Goal: Task Accomplishment & Management: Manage account settings

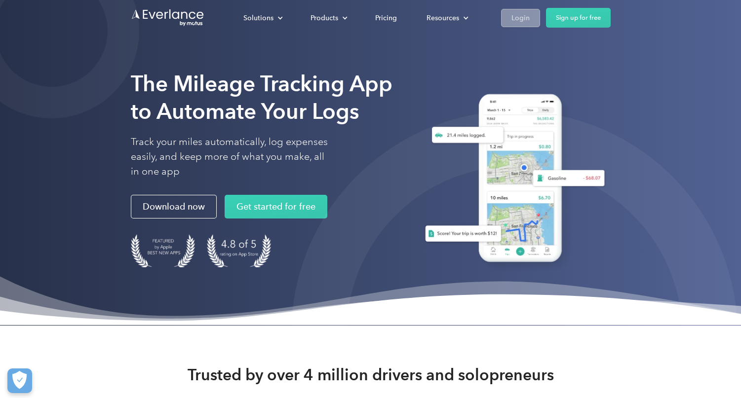
click at [515, 20] on div "Login" at bounding box center [520, 18] width 18 height 12
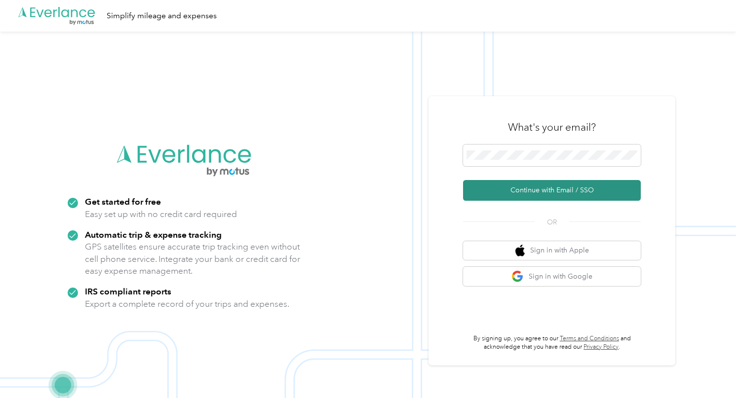
click at [542, 193] on button "Continue with Email / SSO" at bounding box center [552, 190] width 178 height 21
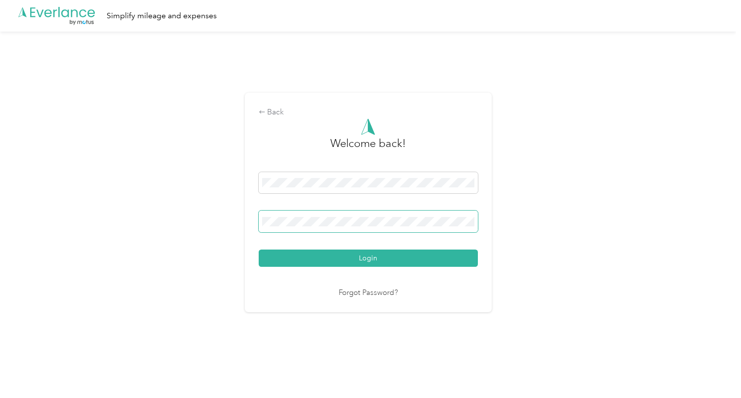
click at [370, 258] on button "Login" at bounding box center [368, 258] width 219 height 17
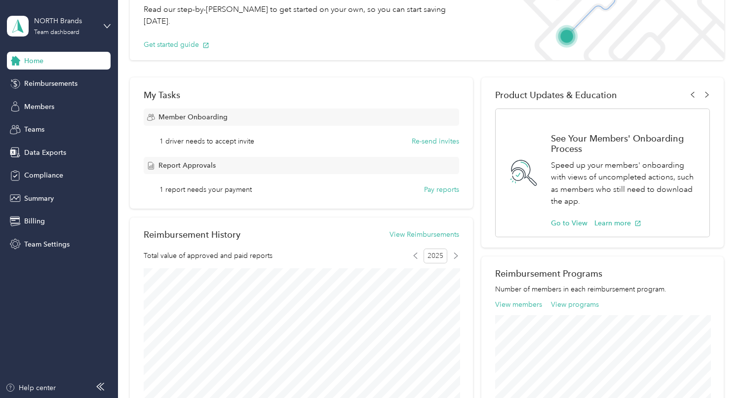
scroll to position [88, 0]
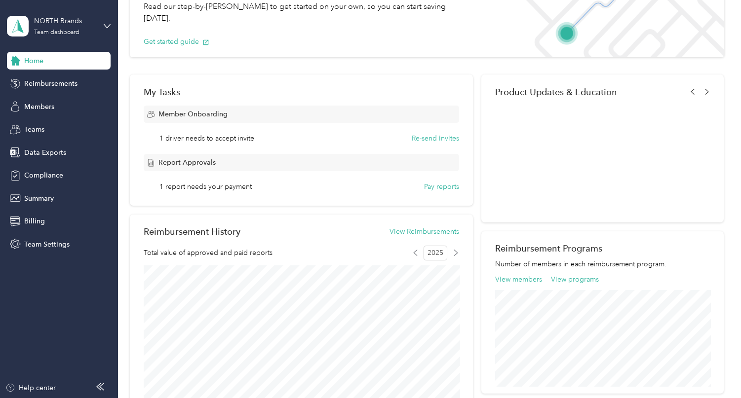
click at [213, 141] on span "1 driver needs to accept invite" at bounding box center [206, 138] width 95 height 10
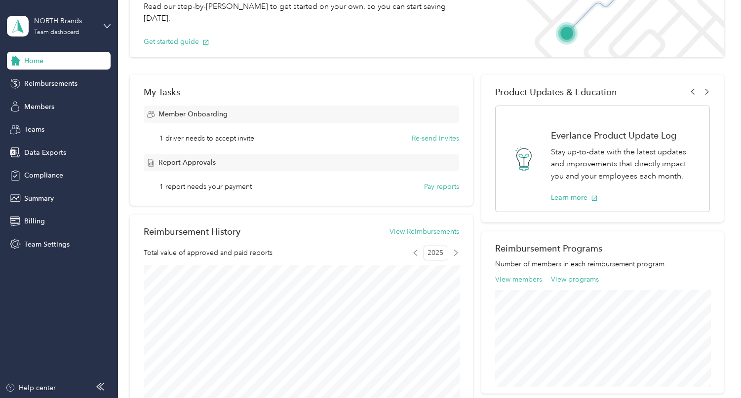
click at [215, 189] on span "1 report needs your payment" at bounding box center [205, 187] width 92 height 10
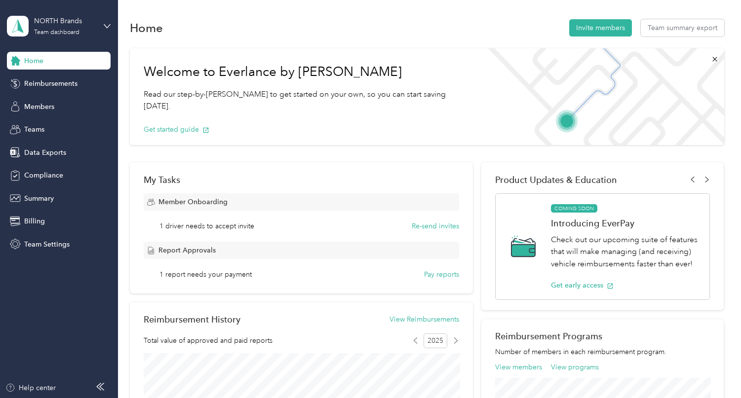
scroll to position [0, 0]
click at [34, 129] on span "Teams" at bounding box center [34, 129] width 20 height 10
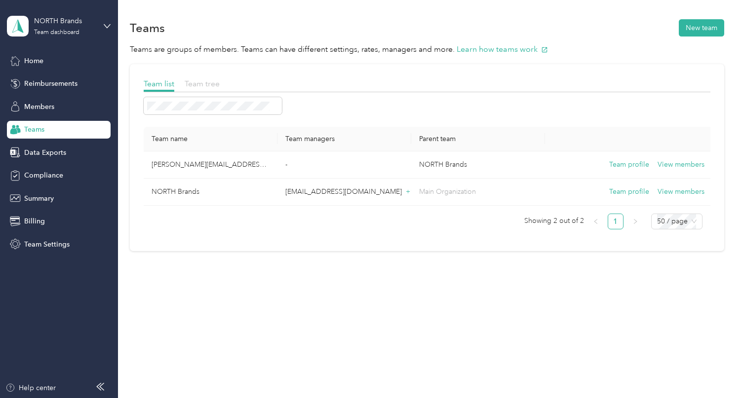
click at [209, 80] on span "Team tree" at bounding box center [202, 83] width 35 height 9
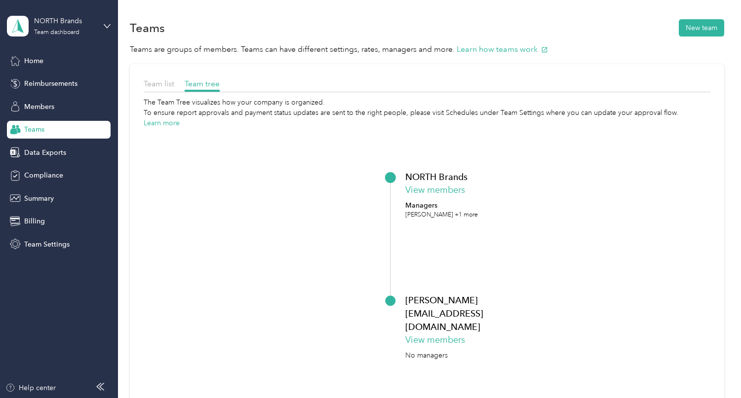
click at [426, 179] on div "NORTH Brands View members Managers Michelle Huntley +1 more" at bounding box center [466, 194] width 123 height 49
click at [456, 334] on button "View members" at bounding box center [435, 340] width 60 height 13
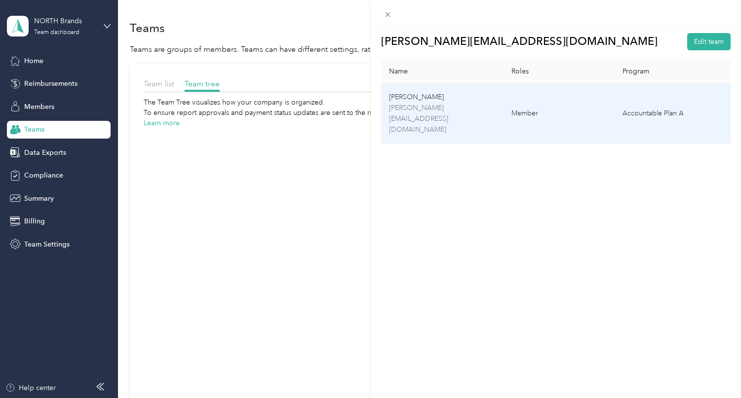
click at [426, 106] on p "josh@drinkthenorth.com" at bounding box center [442, 119] width 107 height 33
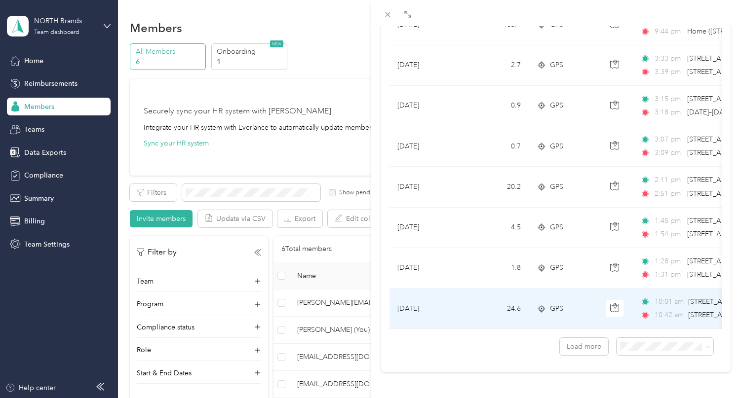
scroll to position [852, 0]
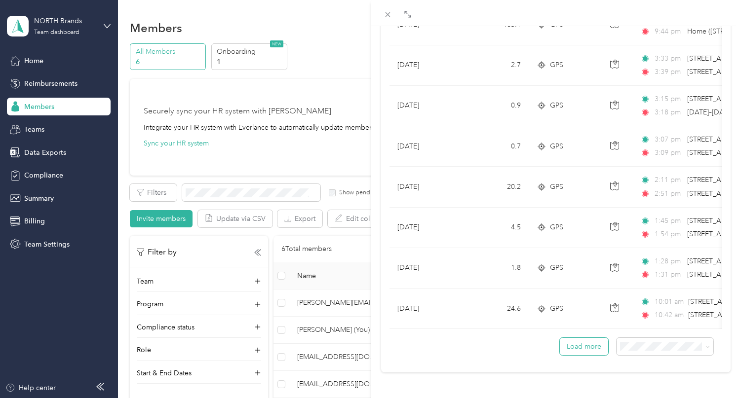
click at [578, 344] on button "Load more" at bounding box center [584, 346] width 48 height 17
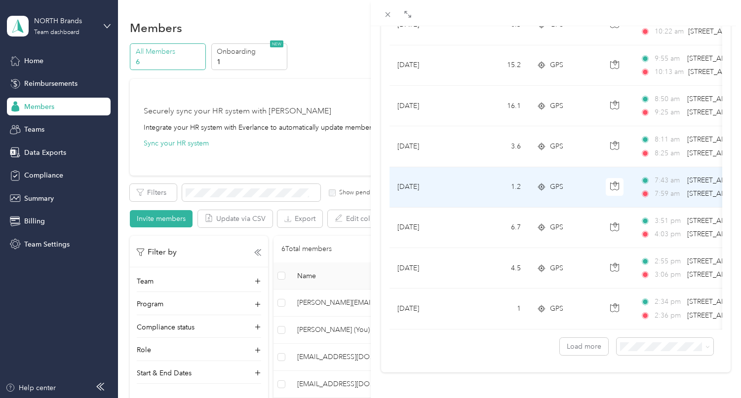
scroll to position [1868, 0]
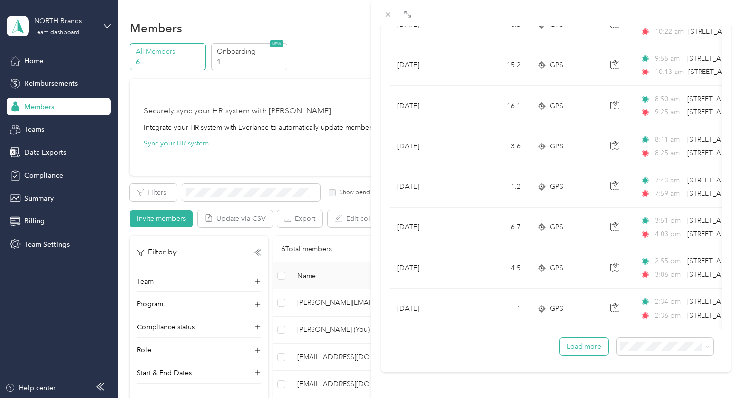
click at [580, 348] on button "Load more" at bounding box center [584, 346] width 48 height 17
click at [582, 347] on button "Load more" at bounding box center [584, 346] width 48 height 17
click at [572, 349] on button "Load more" at bounding box center [584, 346] width 48 height 17
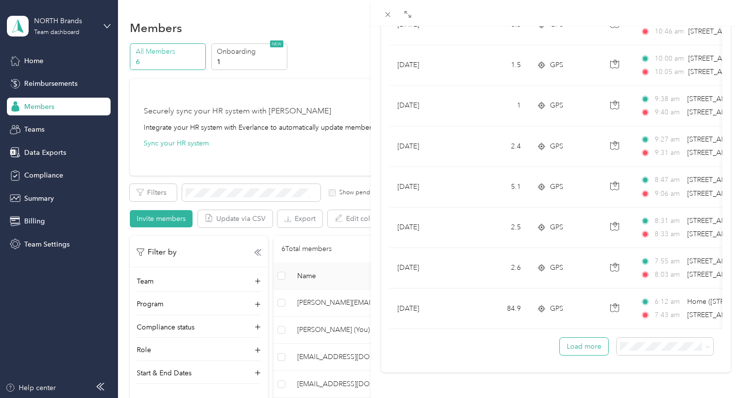
click at [582, 347] on button "Load more" at bounding box center [584, 346] width 48 height 17
click at [569, 346] on button "Load more" at bounding box center [584, 346] width 48 height 17
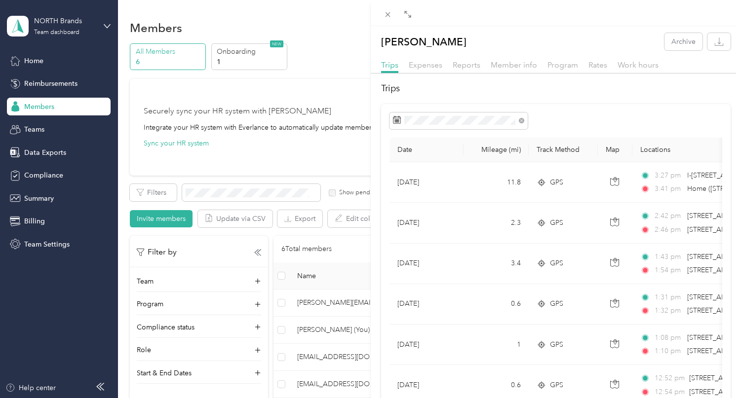
scroll to position [0, 0]
click at [388, 12] on icon at bounding box center [388, 14] width 8 height 8
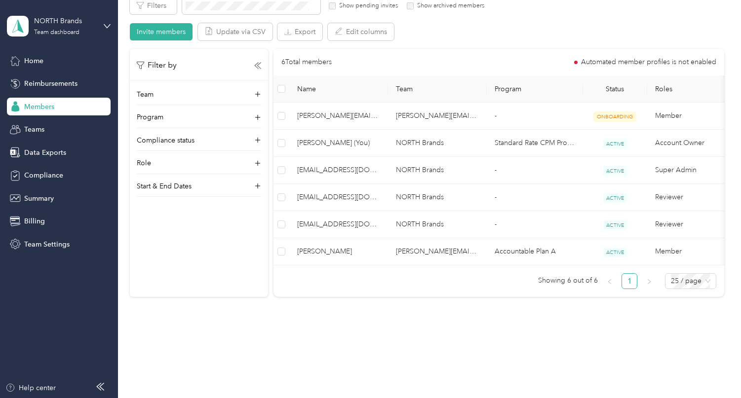
scroll to position [166, 0]
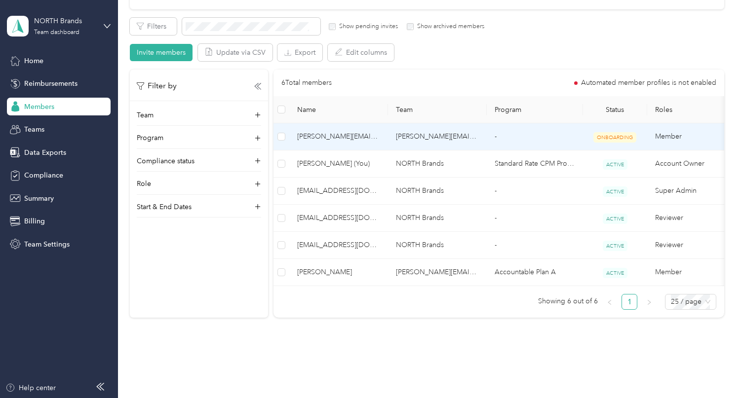
click at [610, 136] on span "ONBOARDING" at bounding box center [614, 137] width 43 height 10
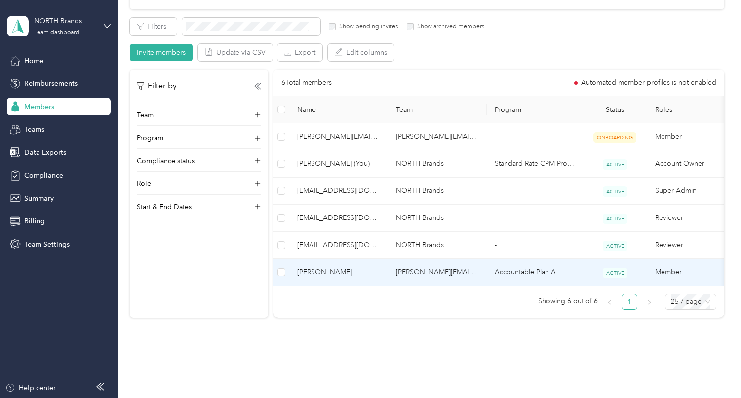
click at [330, 275] on span "Joshua L. Ezrine" at bounding box center [338, 272] width 83 height 11
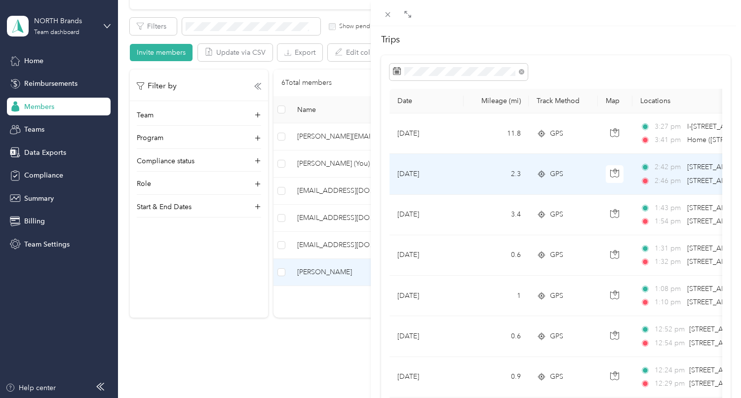
scroll to position [69, 0]
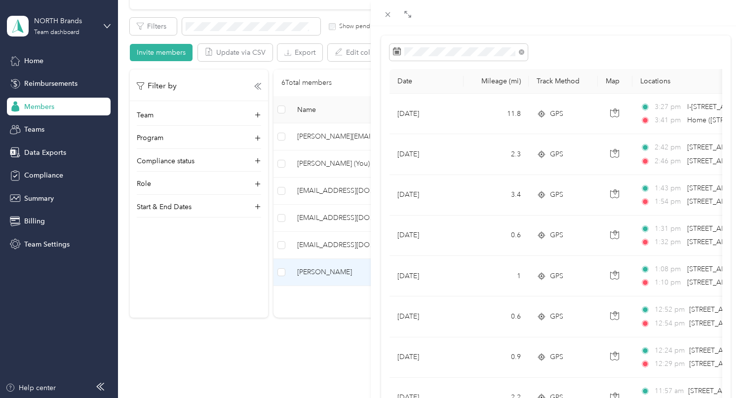
click at [149, 116] on div "Joshua L. Ezrine Archive Trips Expenses Reports Member info Program Rates Work …" at bounding box center [370, 199] width 741 height 398
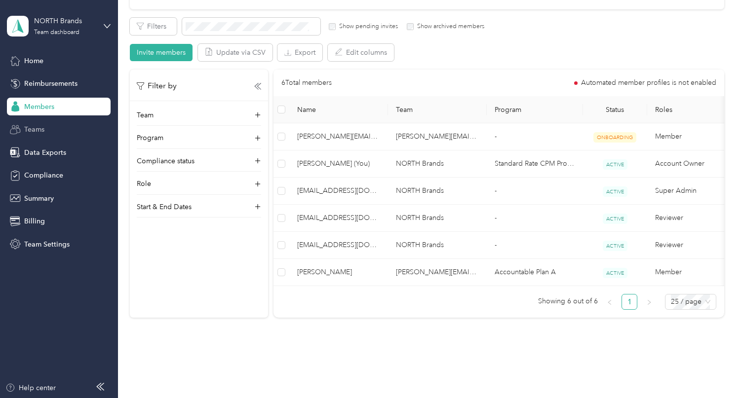
click at [42, 129] on span "Teams" at bounding box center [34, 129] width 20 height 10
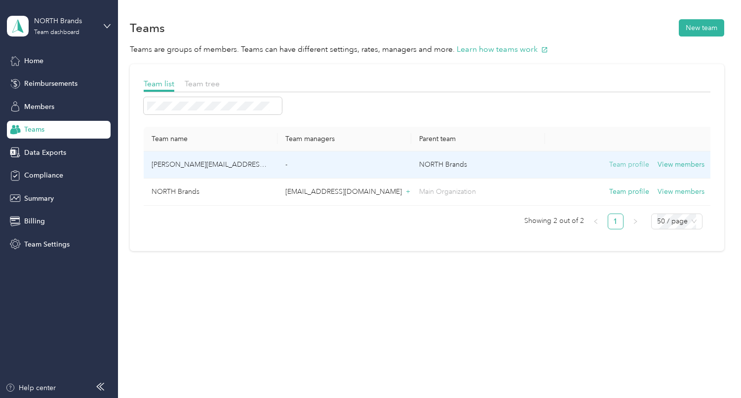
click at [631, 164] on button "Team profile" at bounding box center [629, 164] width 40 height 11
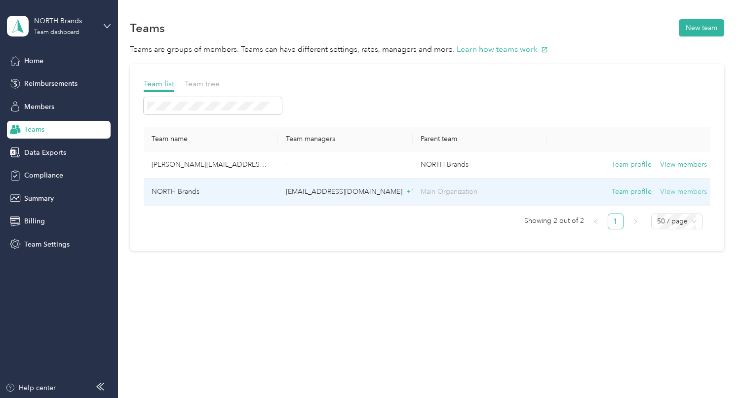
click at [694, 194] on button "View members" at bounding box center [683, 192] width 47 height 11
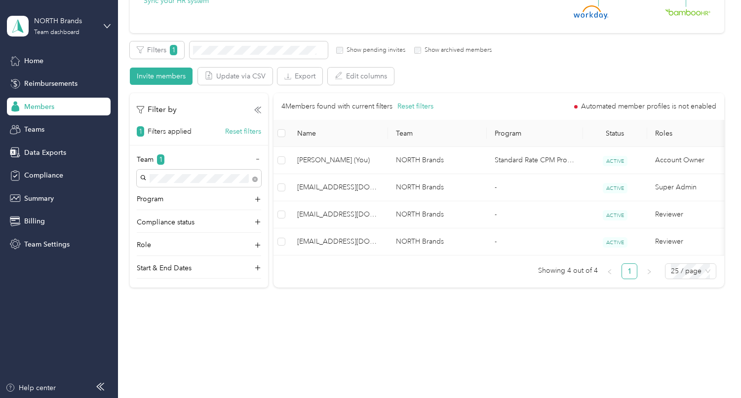
scroll to position [145, 0]
click at [258, 221] on icon at bounding box center [258, 223] width 6 height 6
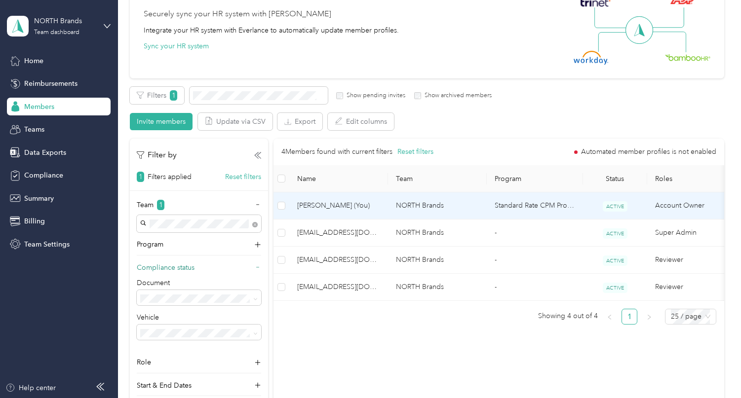
scroll to position [105, 0]
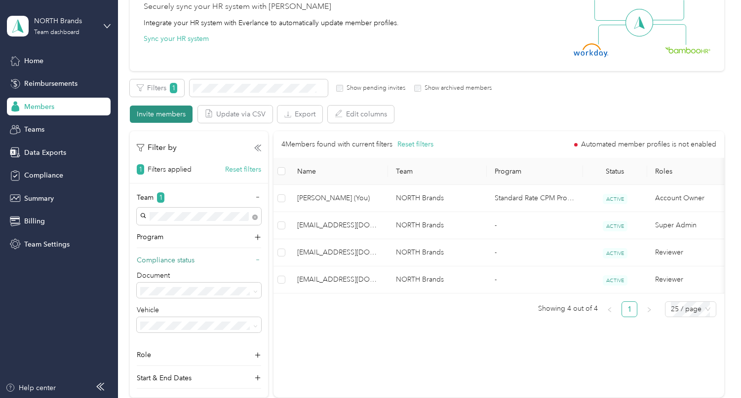
click at [165, 114] on button "Invite members" at bounding box center [161, 114] width 63 height 17
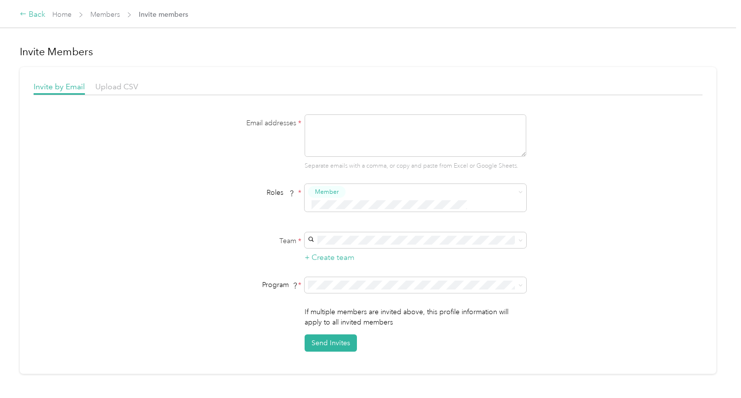
click at [30, 14] on div "Back" at bounding box center [33, 15] width 26 height 12
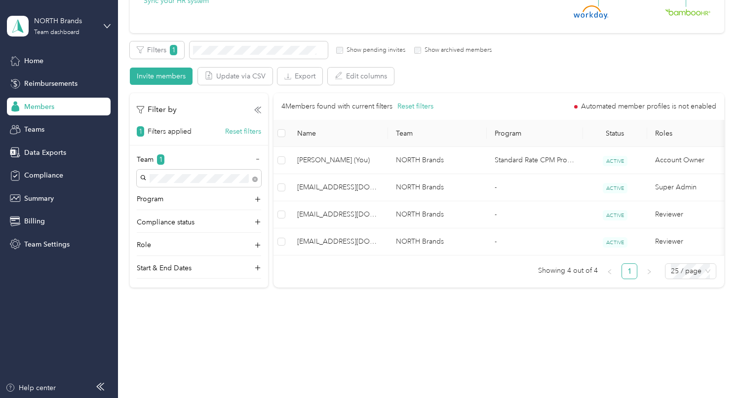
scroll to position [145, 0]
click at [40, 130] on span "Teams" at bounding box center [34, 129] width 20 height 10
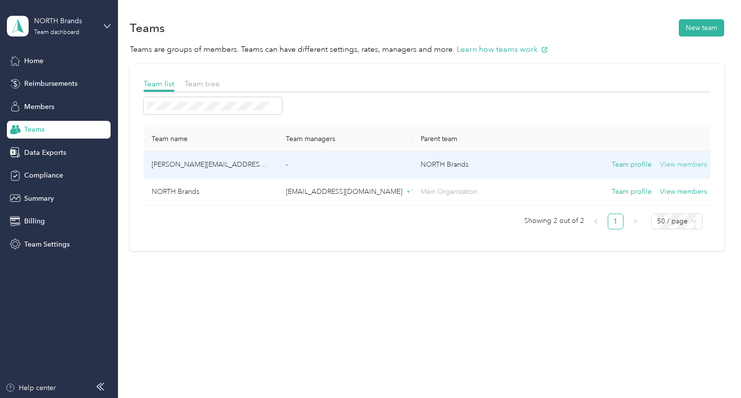
click at [669, 165] on button "View members" at bounding box center [683, 164] width 47 height 11
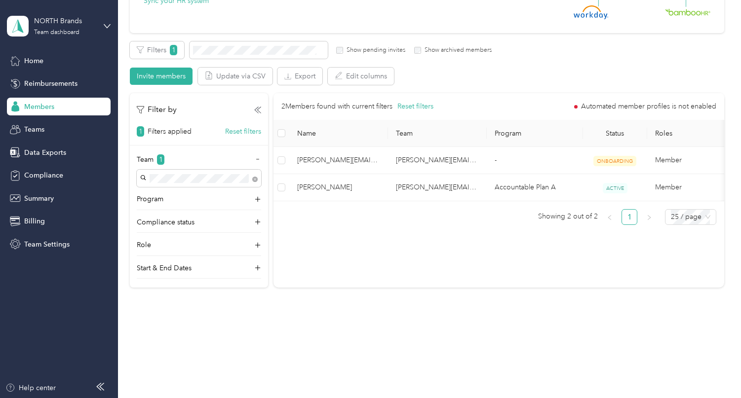
scroll to position [142, 0]
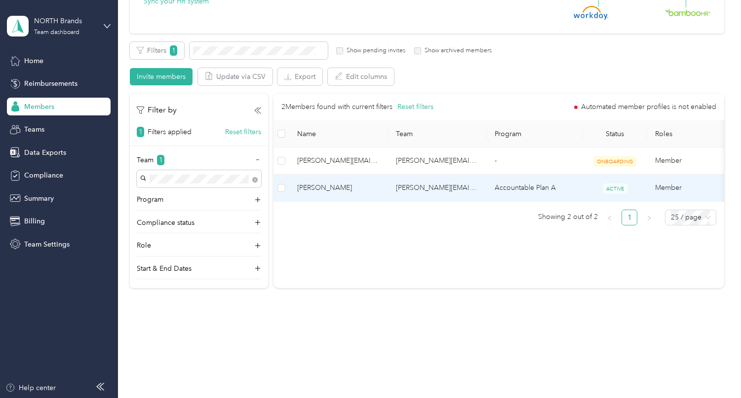
click at [539, 188] on td "Accountable Plan A" at bounding box center [535, 188] width 96 height 27
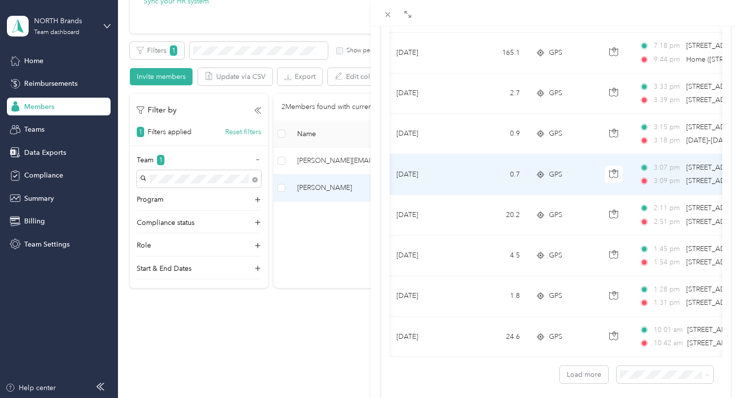
scroll to position [829, 0]
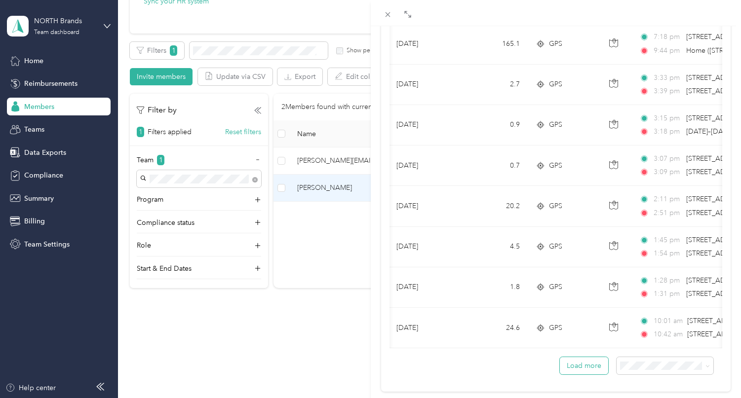
click at [590, 369] on button "Load more" at bounding box center [584, 365] width 48 height 17
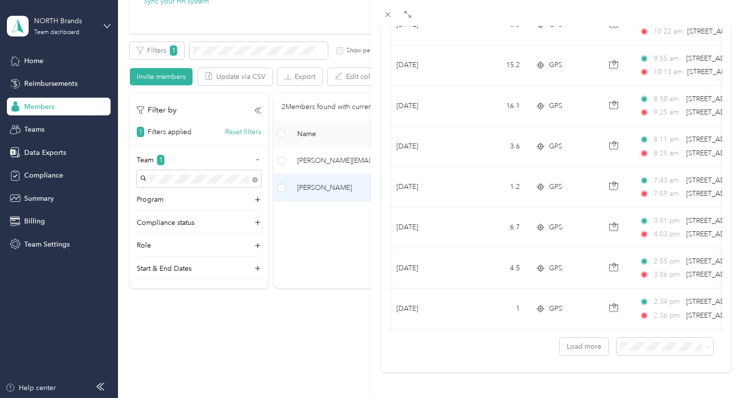
scroll to position [1868, 0]
click at [580, 344] on button "Load more" at bounding box center [584, 346] width 48 height 17
click at [588, 346] on button "Load more" at bounding box center [584, 346] width 48 height 17
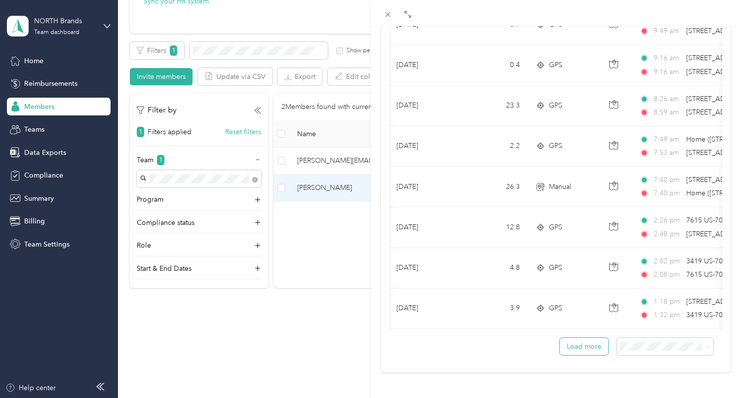
click at [587, 346] on button "Load more" at bounding box center [584, 346] width 48 height 17
click at [588, 348] on button "Load more" at bounding box center [584, 346] width 48 height 17
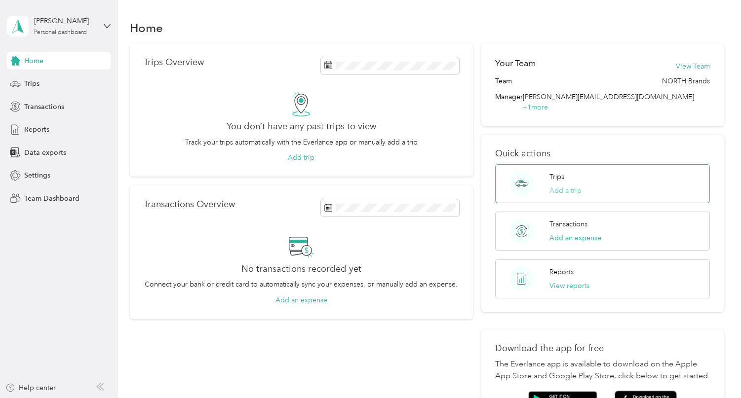
click at [561, 186] on button "Add a trip" at bounding box center [565, 191] width 32 height 10
